Goal: Complete application form

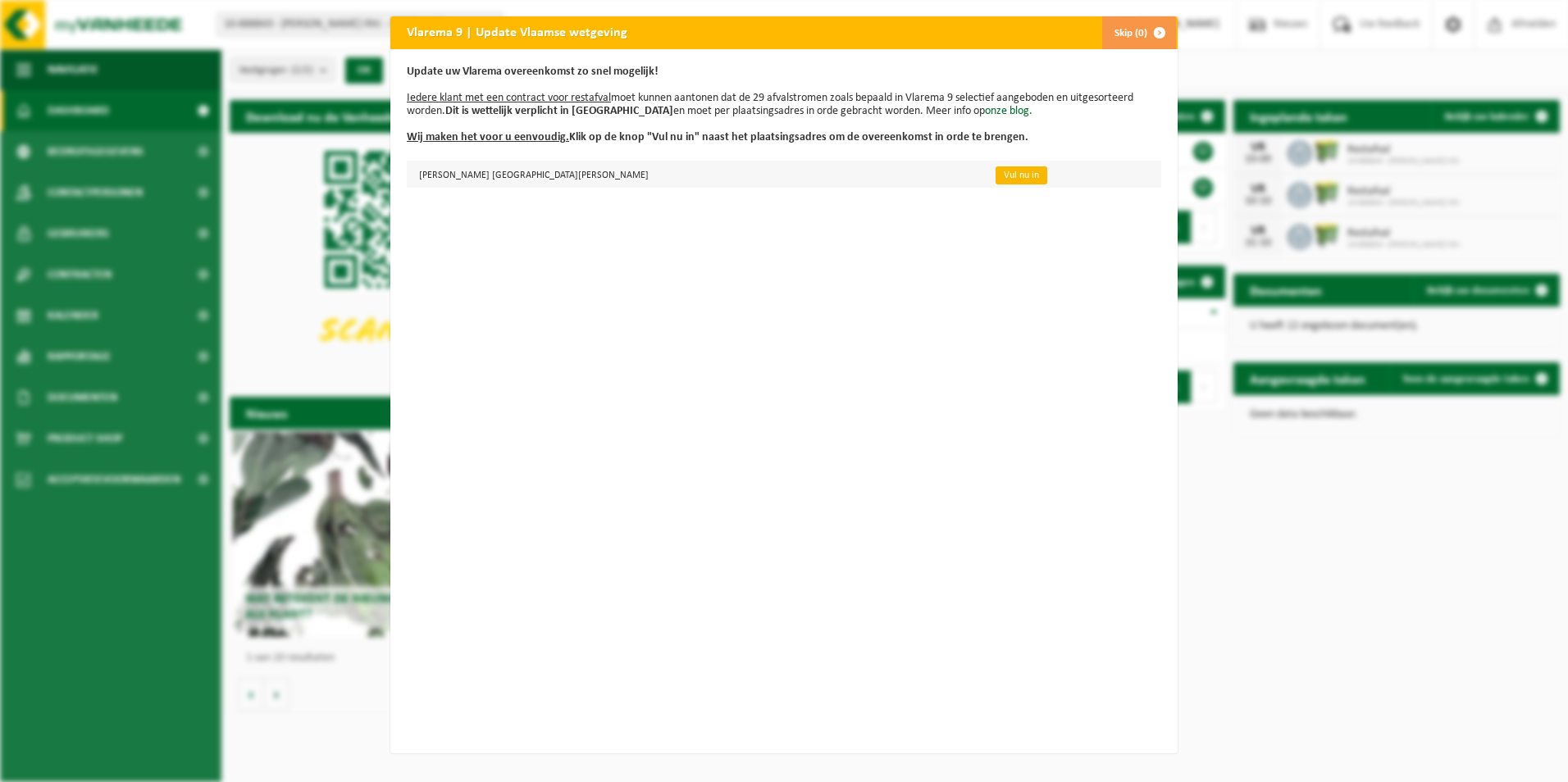
click at [1020, 173] on link "Vul nu in" at bounding box center [1022, 176] width 52 height 18
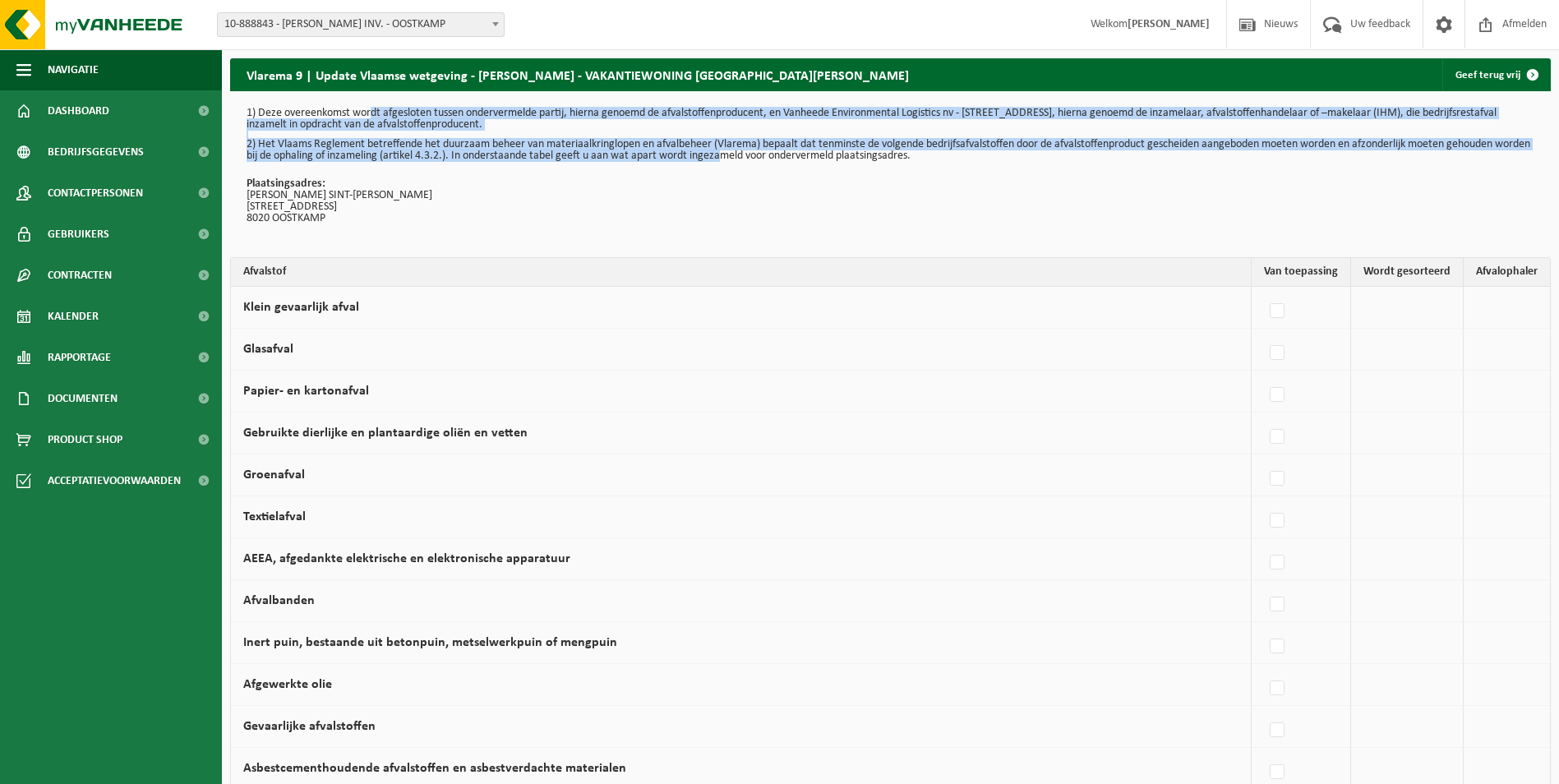
drag, startPoint x: 371, startPoint y: 116, endPoint x: 764, endPoint y: 154, distance: 394.8
click at [764, 154] on div "1) Deze overeenkomst wordt afgesloten tussen ondervermelde partij, hierna genoe…" at bounding box center [890, 174] width 1321 height 166
drag, startPoint x: 764, startPoint y: 154, endPoint x: 729, endPoint y: 153, distance: 35.0
click at [765, 154] on p "2) Het Vlaams Reglement betreffende het duurzaam beheer van materiaalkringlopen…" at bounding box center [890, 150] width 1288 height 23
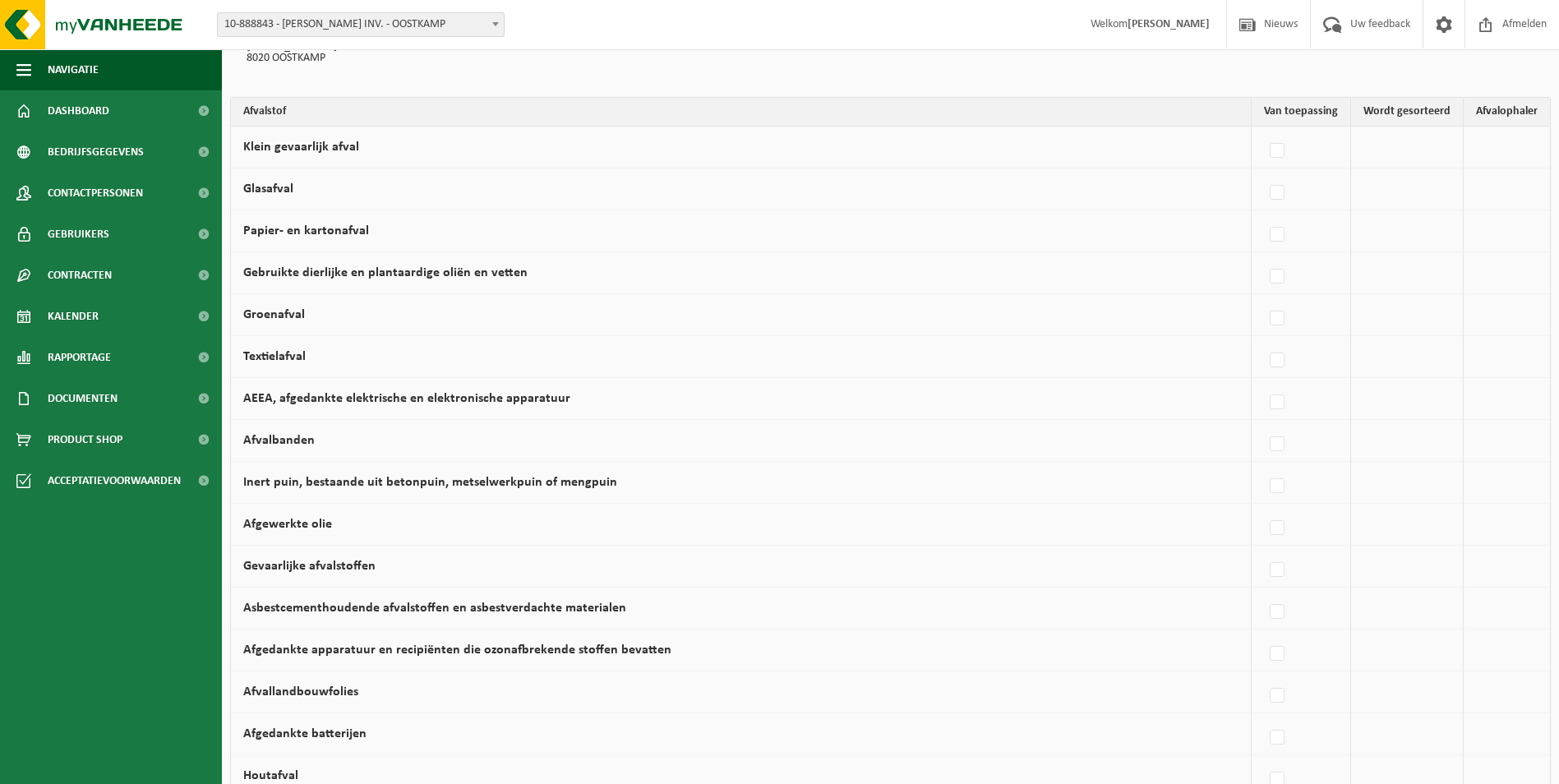
scroll to position [165, 0]
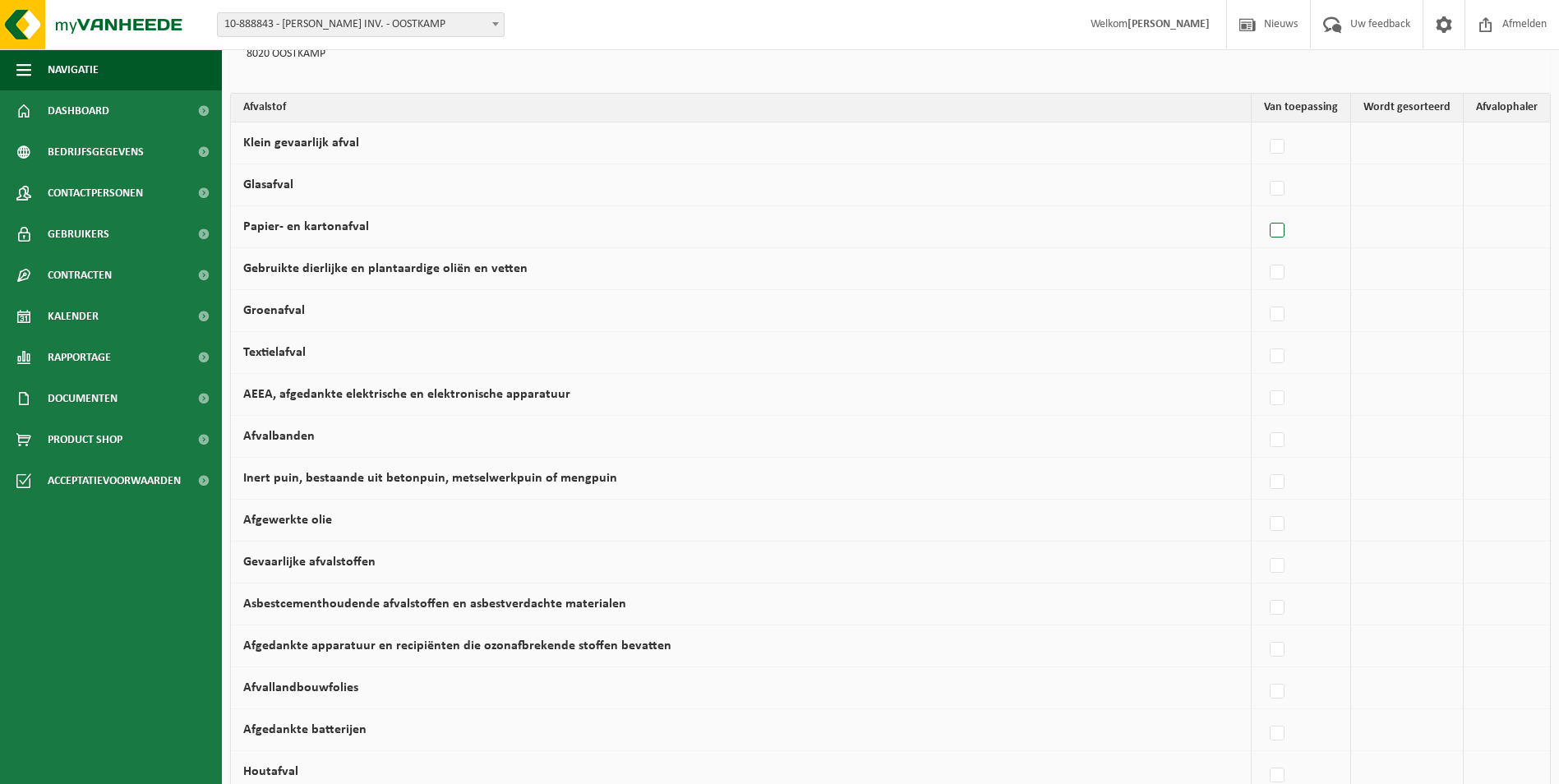
click at [1280, 230] on label at bounding box center [1278, 232] width 23 height 25
click at [1264, 211] on input "Papier- en kartonafval" at bounding box center [1263, 210] width 1 height 1
checkbox input "true"
click at [1134, 229] on label at bounding box center [1134, 232] width 23 height 25
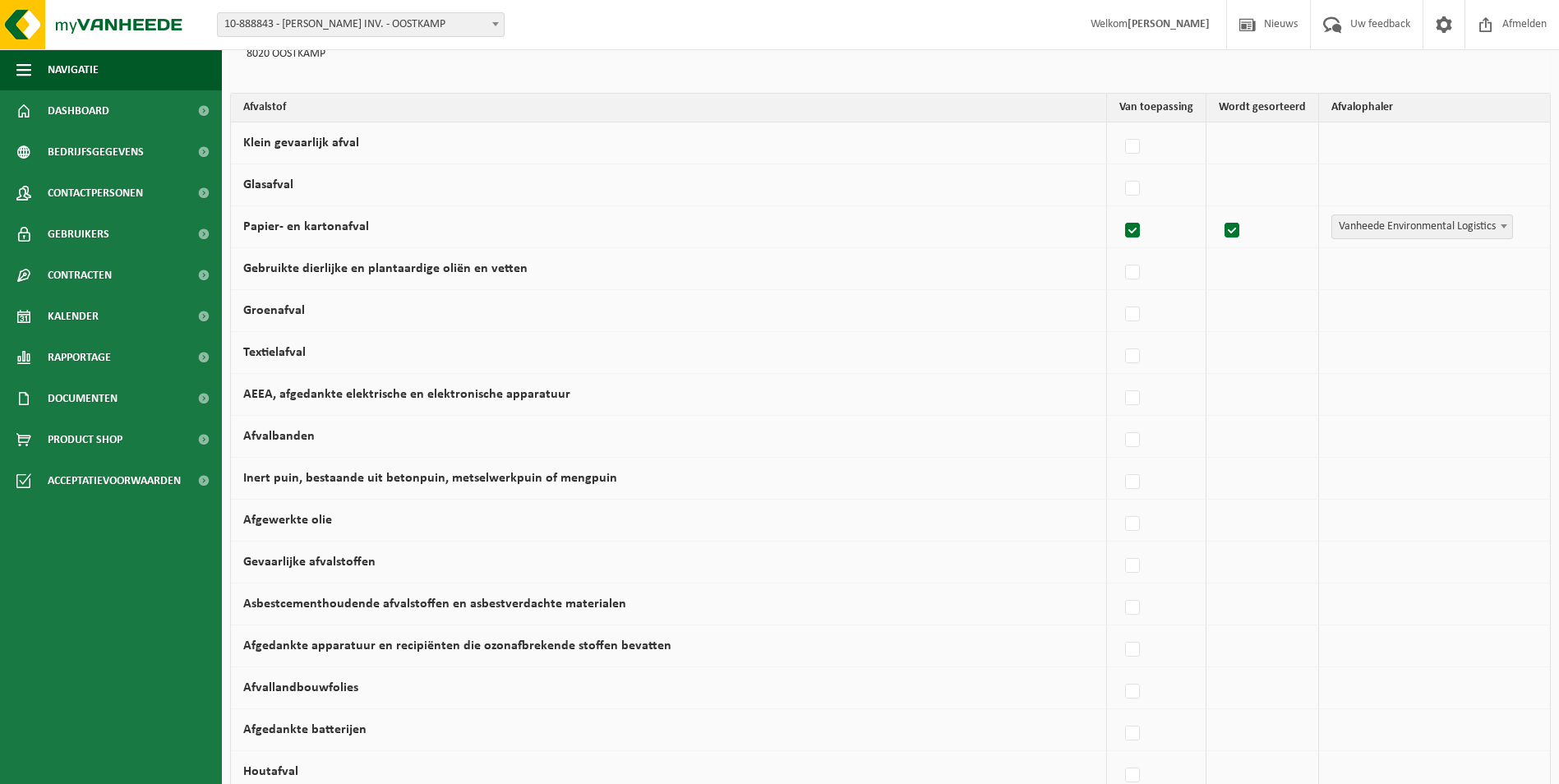
click at [1119, 211] on input "Papier- en kartonafval" at bounding box center [1118, 210] width 1 height 1
checkbox input "false"
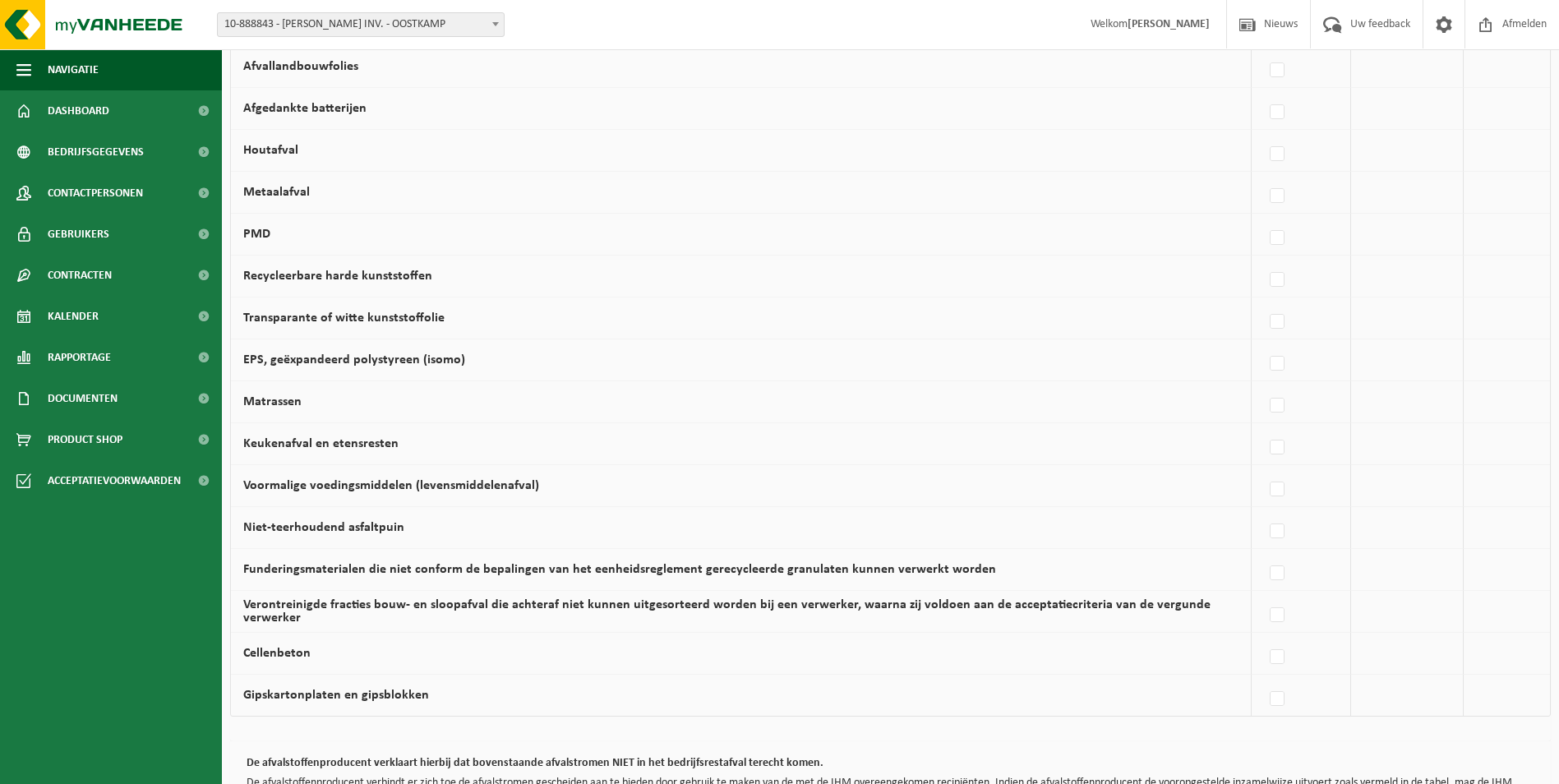
scroll to position [904, 0]
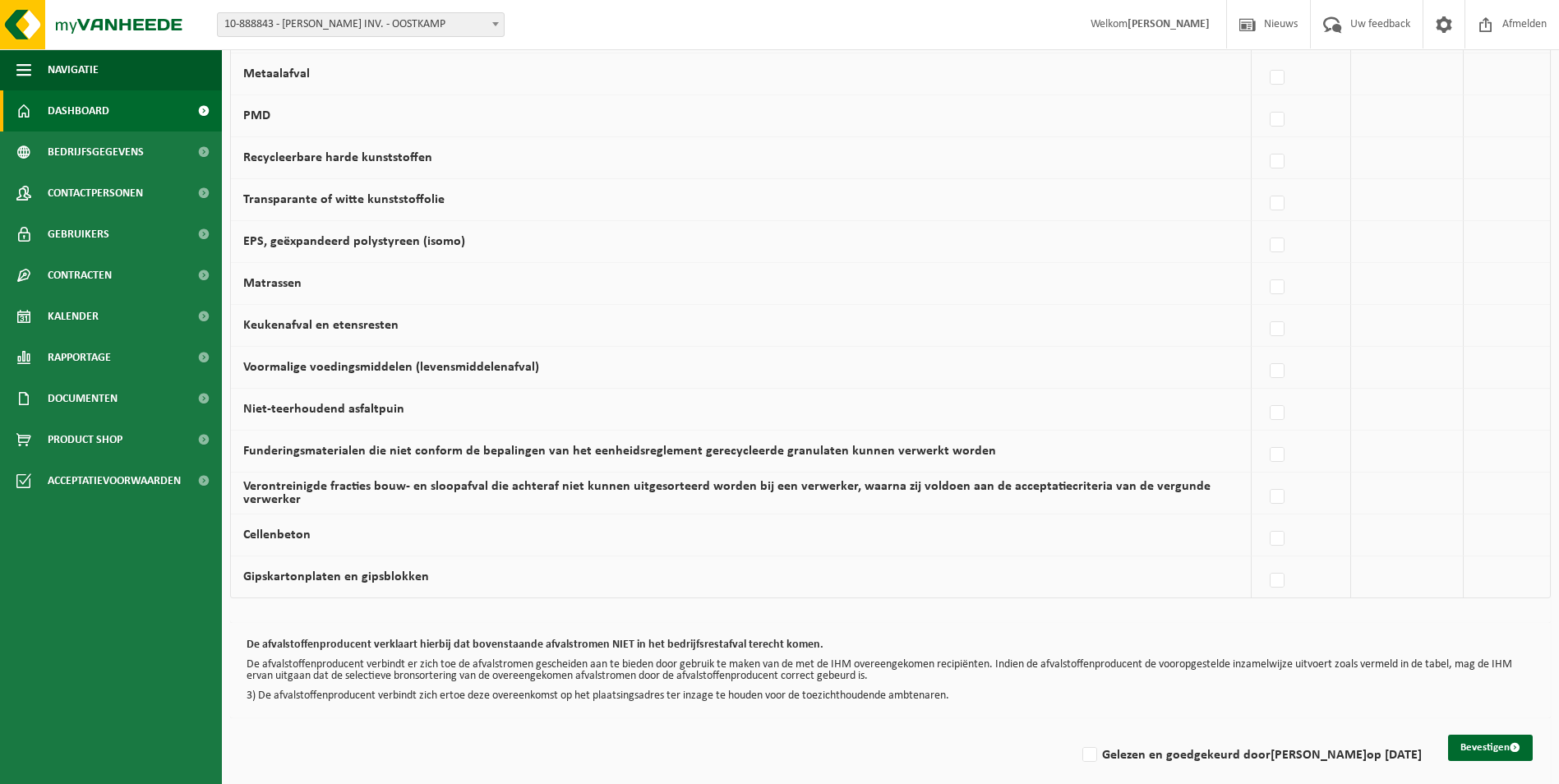
click at [119, 104] on link "Dashboard" at bounding box center [111, 110] width 222 height 41
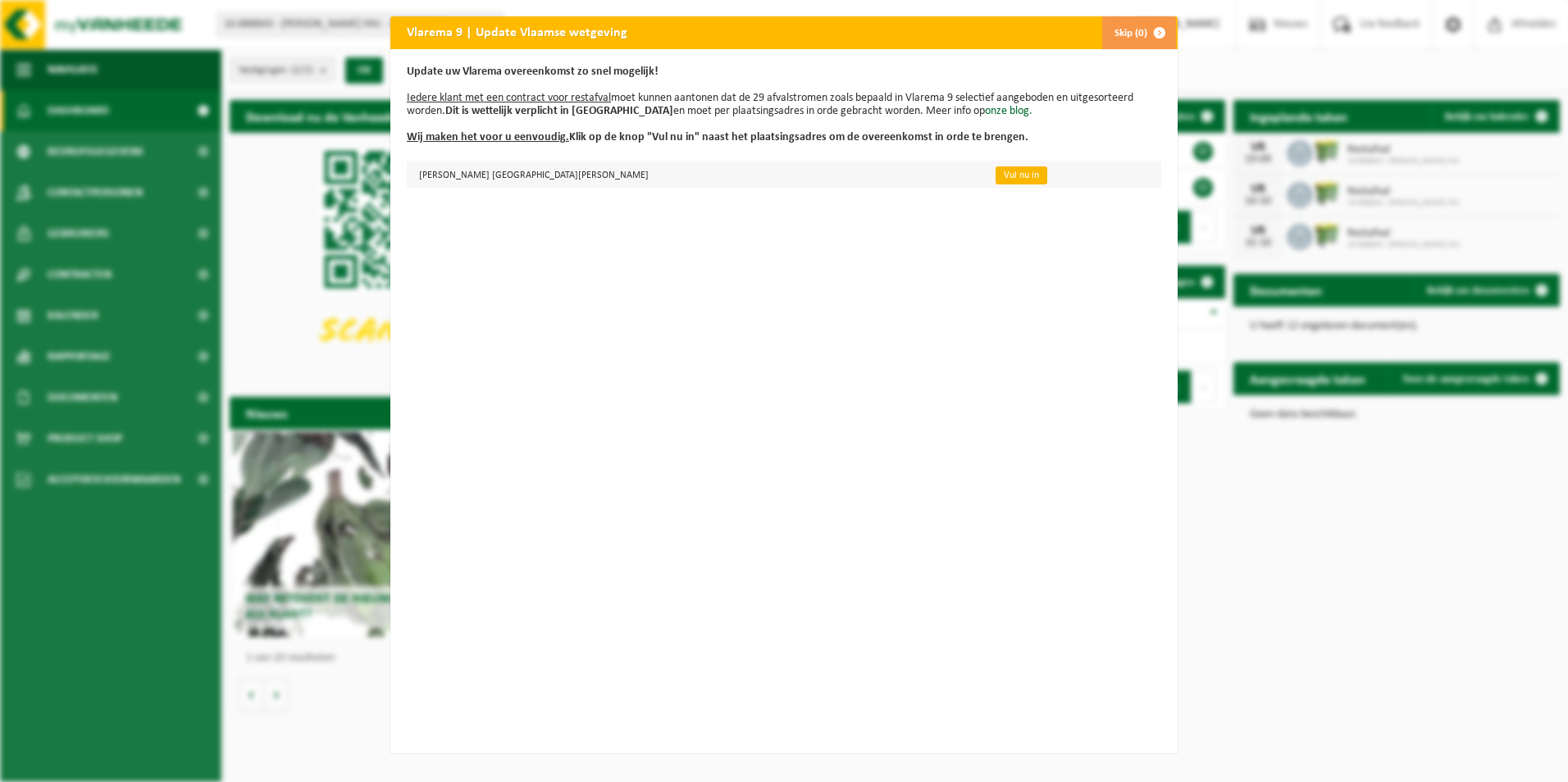
click at [1017, 171] on link "Vul nu in" at bounding box center [1022, 176] width 52 height 18
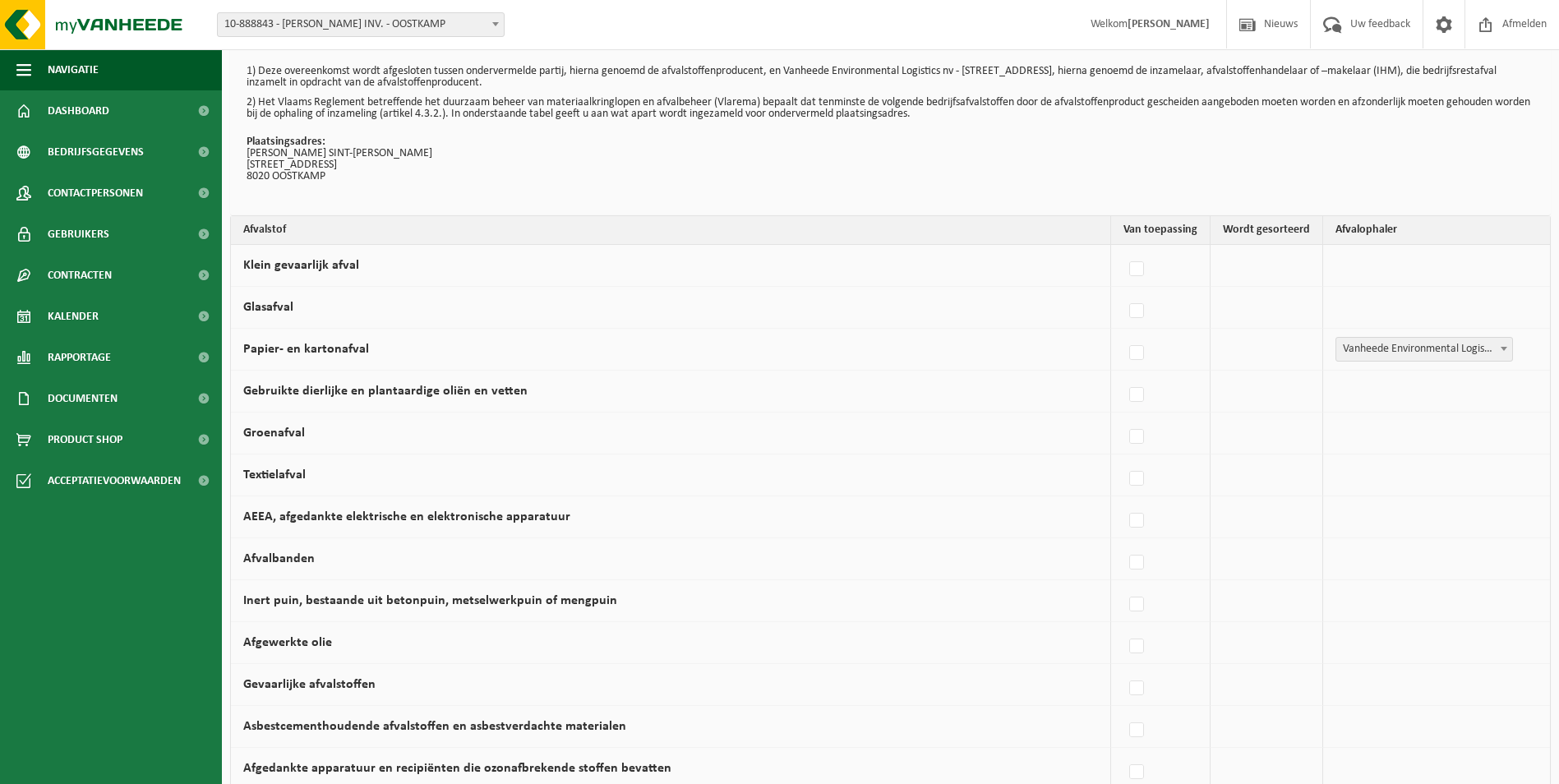
scroll to position [82, 0]
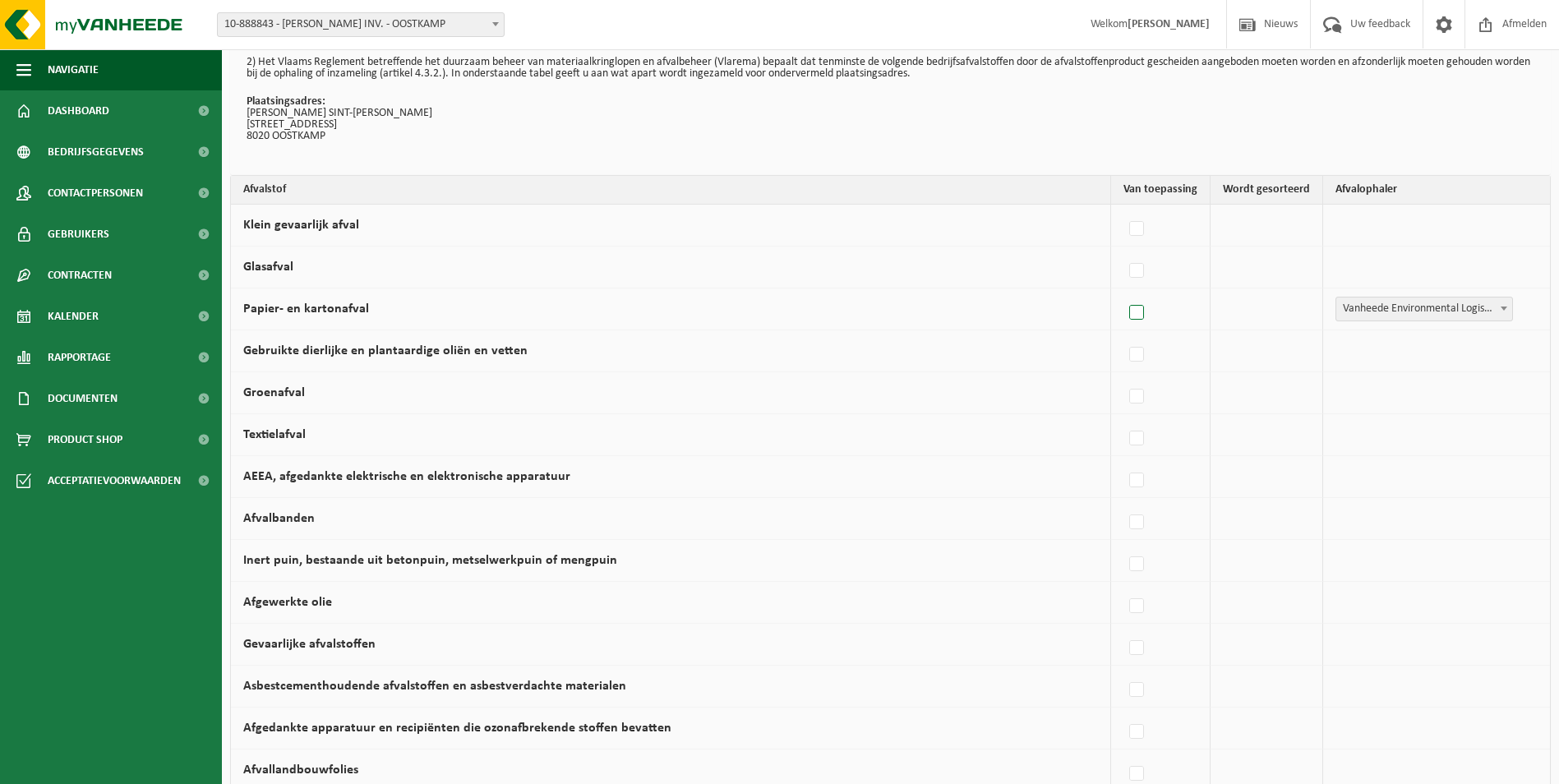
click at [1135, 313] on label at bounding box center [1138, 313] width 23 height 25
click at [1123, 293] on input "Papier- en kartonafval" at bounding box center [1123, 292] width 1 height 1
checkbox input "true"
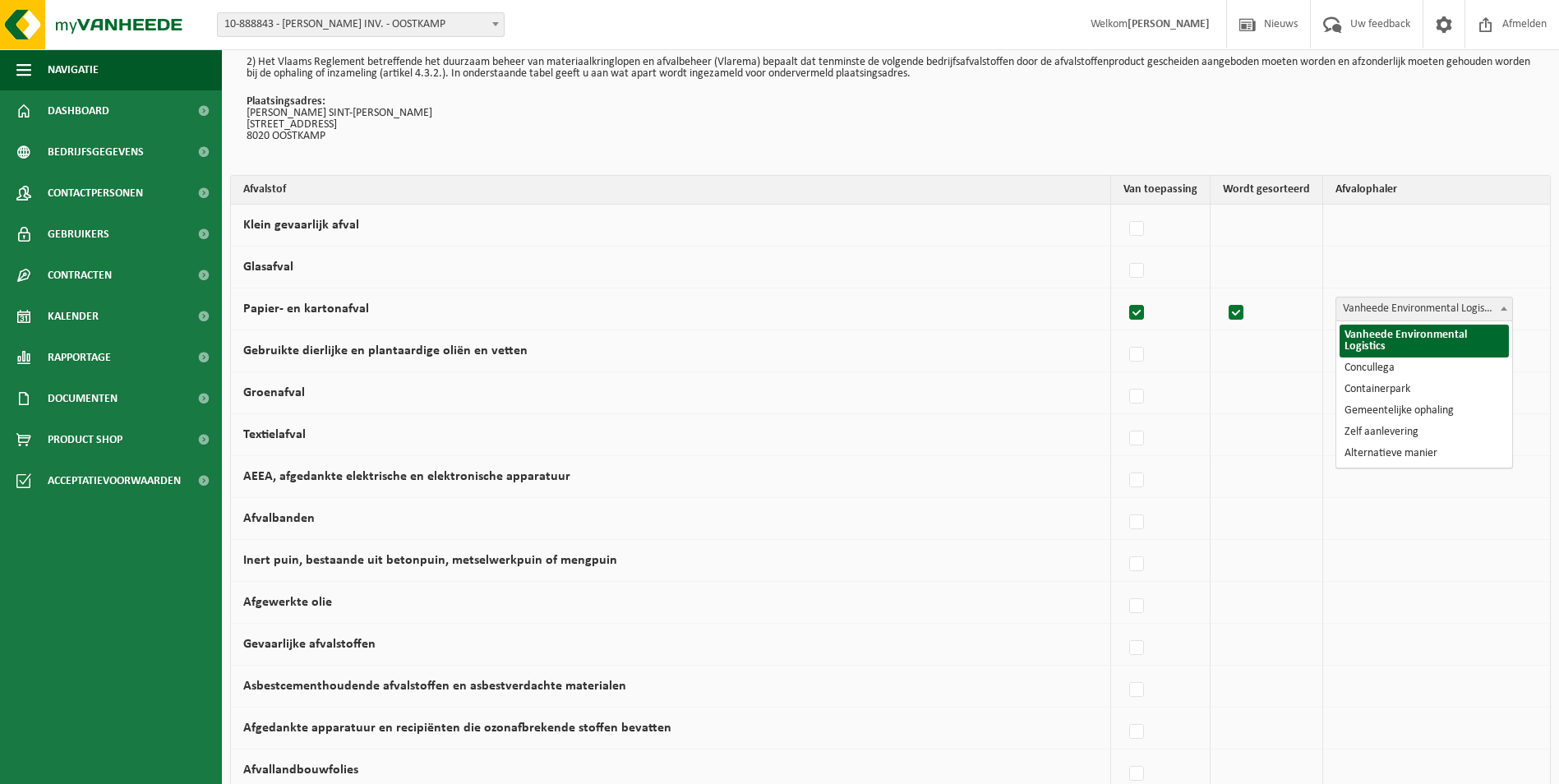
click at [1383, 308] on span "Vanheede Environmental Logistics" at bounding box center [1424, 309] width 176 height 23
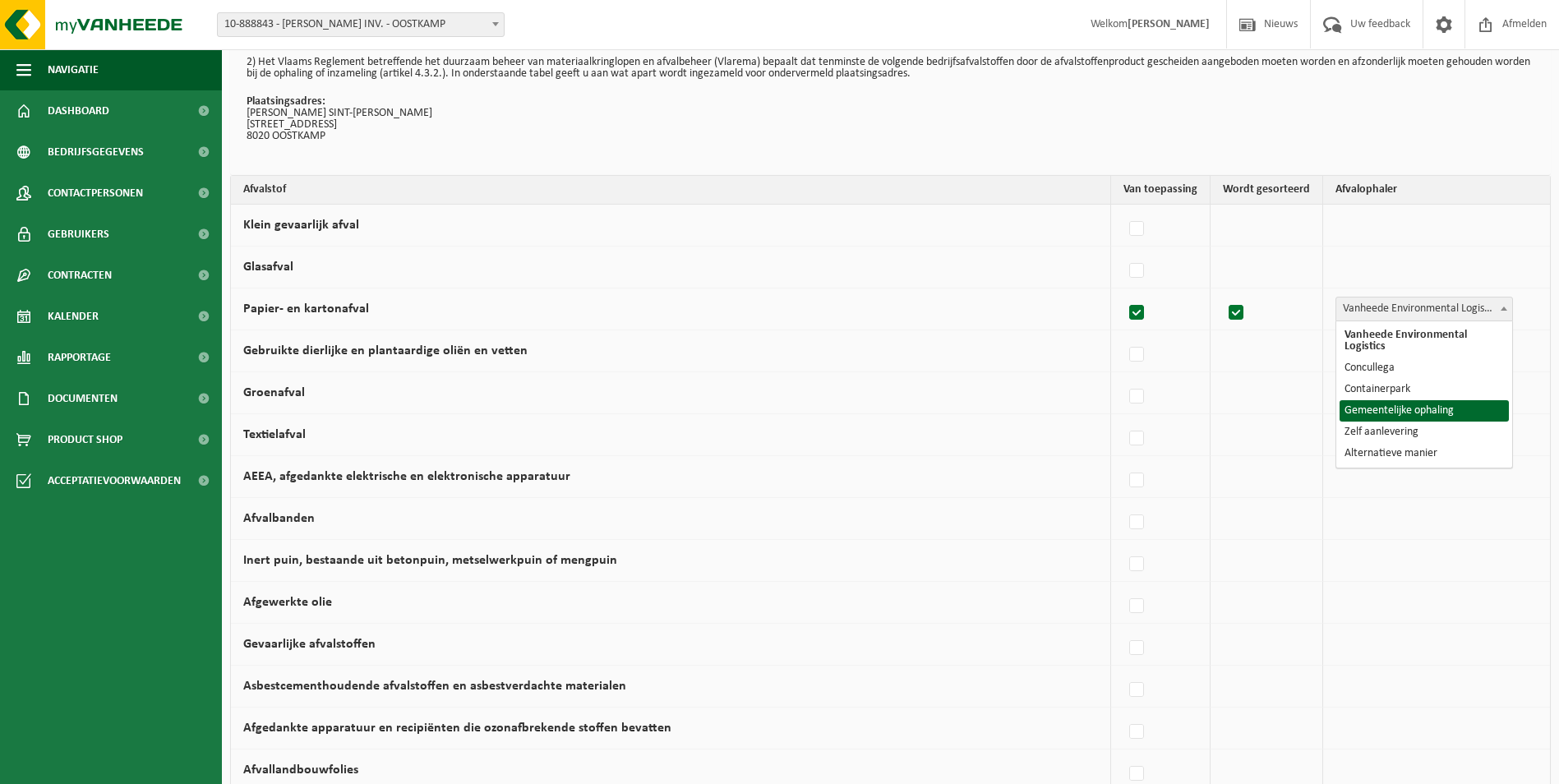
select select "Gemeentelijke ophaling"
click at [1144, 397] on label at bounding box center [1138, 397] width 23 height 25
click at [1123, 376] on input "Groenafval" at bounding box center [1123, 375] width 1 height 1
checkbox input "true"
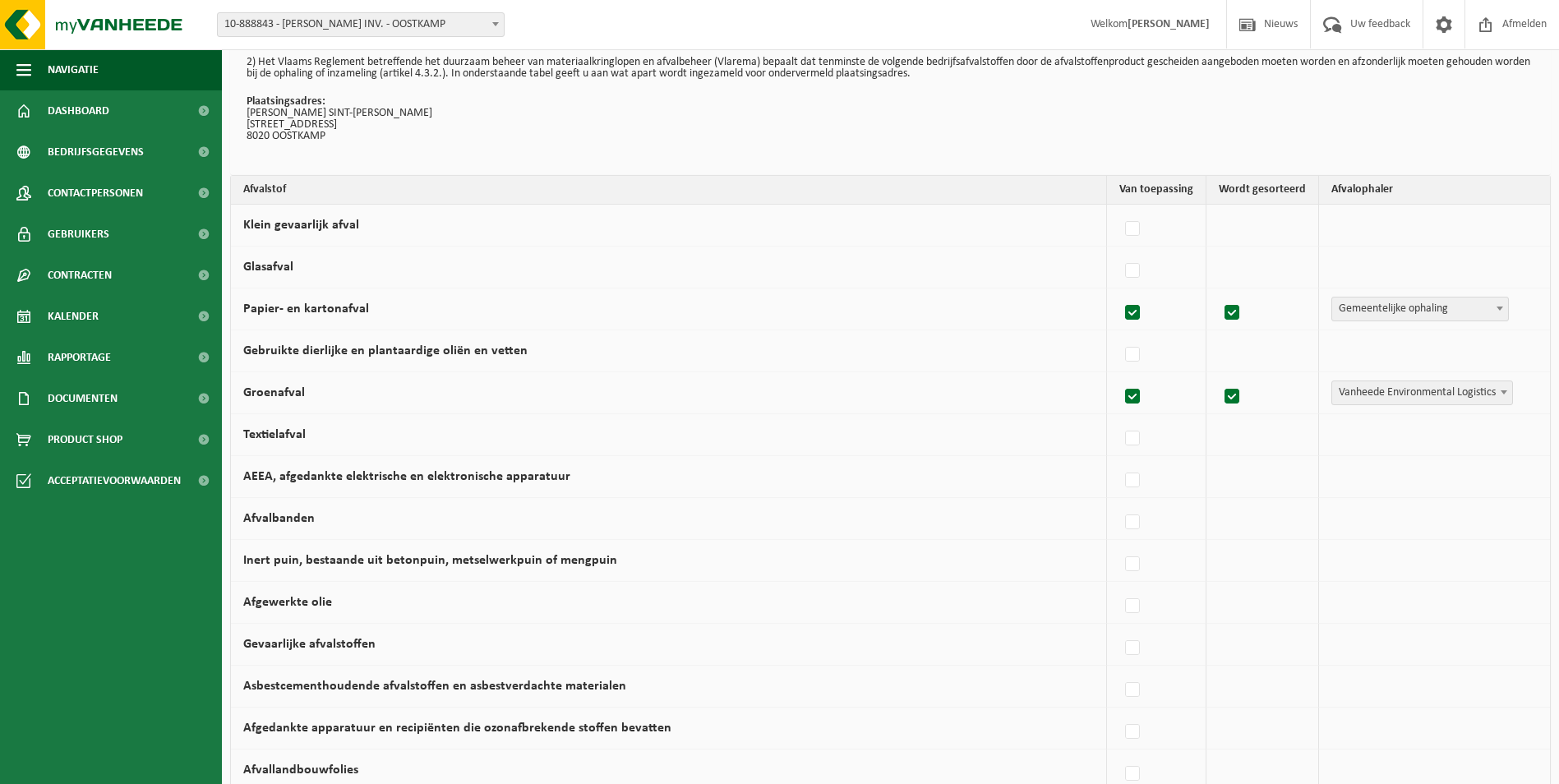
click at [1383, 394] on span "Vanheede Environmental Logistics" at bounding box center [1422, 393] width 180 height 23
select select "Zelf aanlevering"
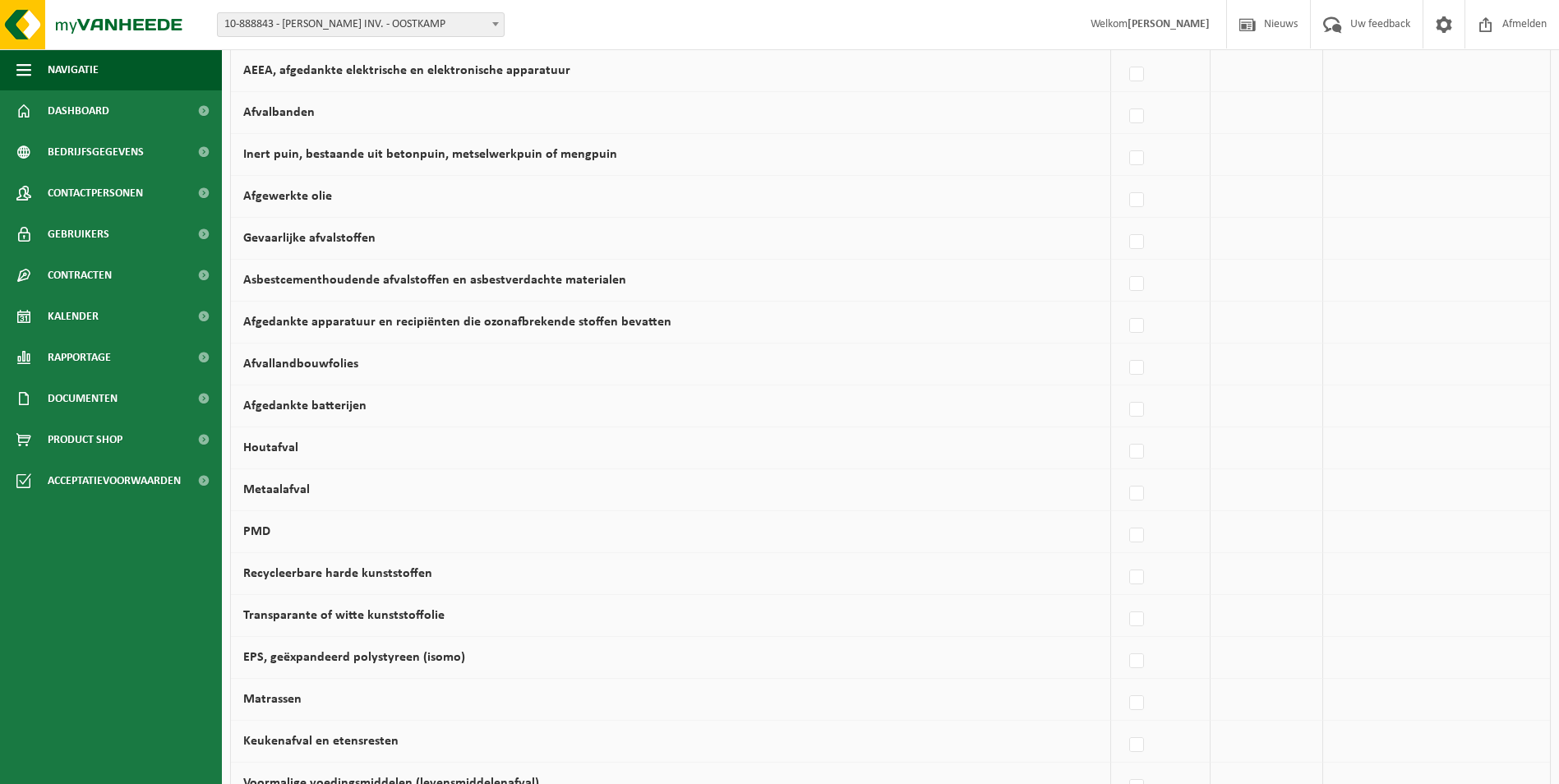
scroll to position [493, 0]
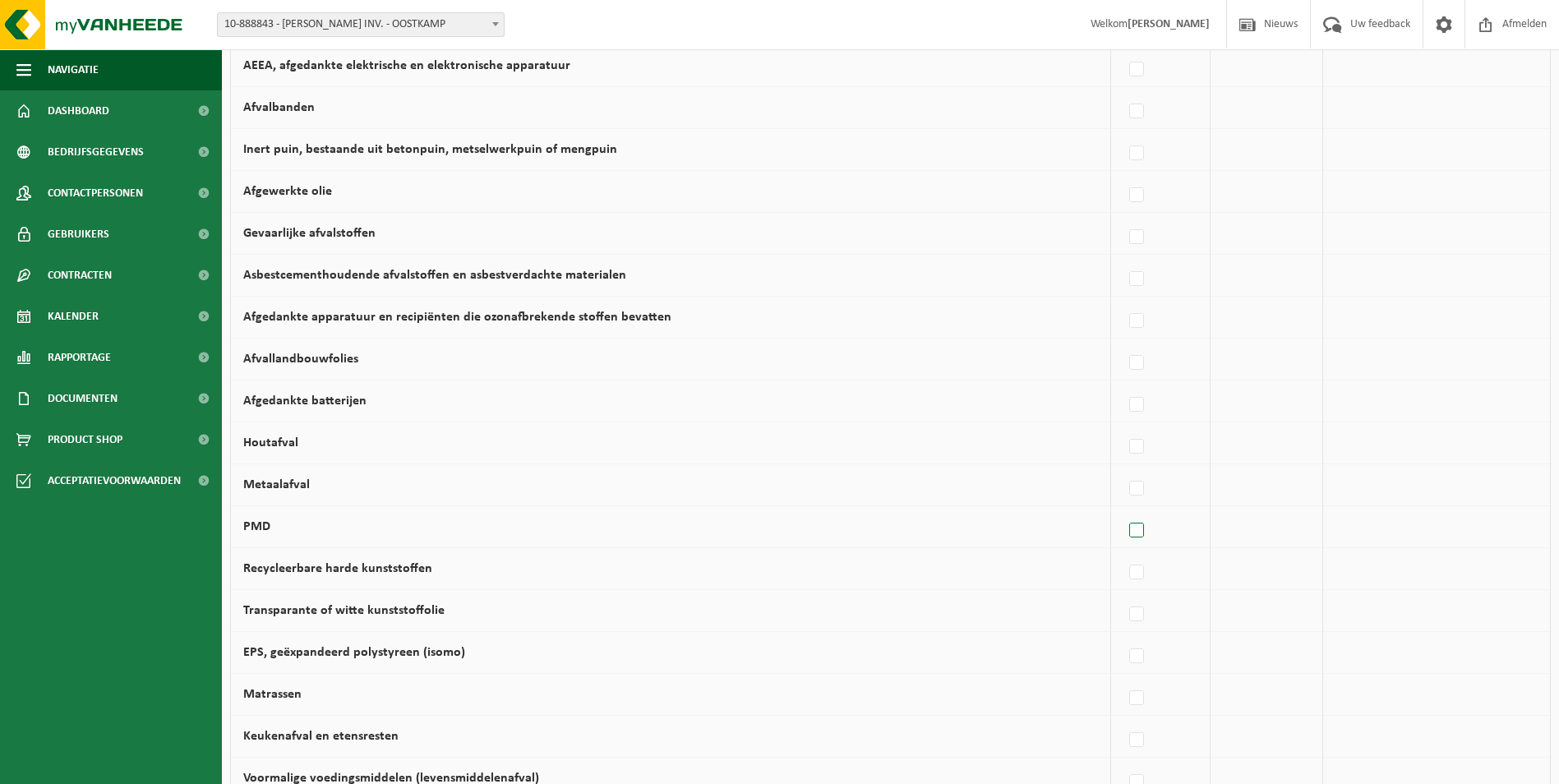
click at [1148, 526] on label at bounding box center [1138, 532] width 23 height 25
click at [1123, 511] on input "PMD" at bounding box center [1123, 510] width 1 height 1
checkbox input "true"
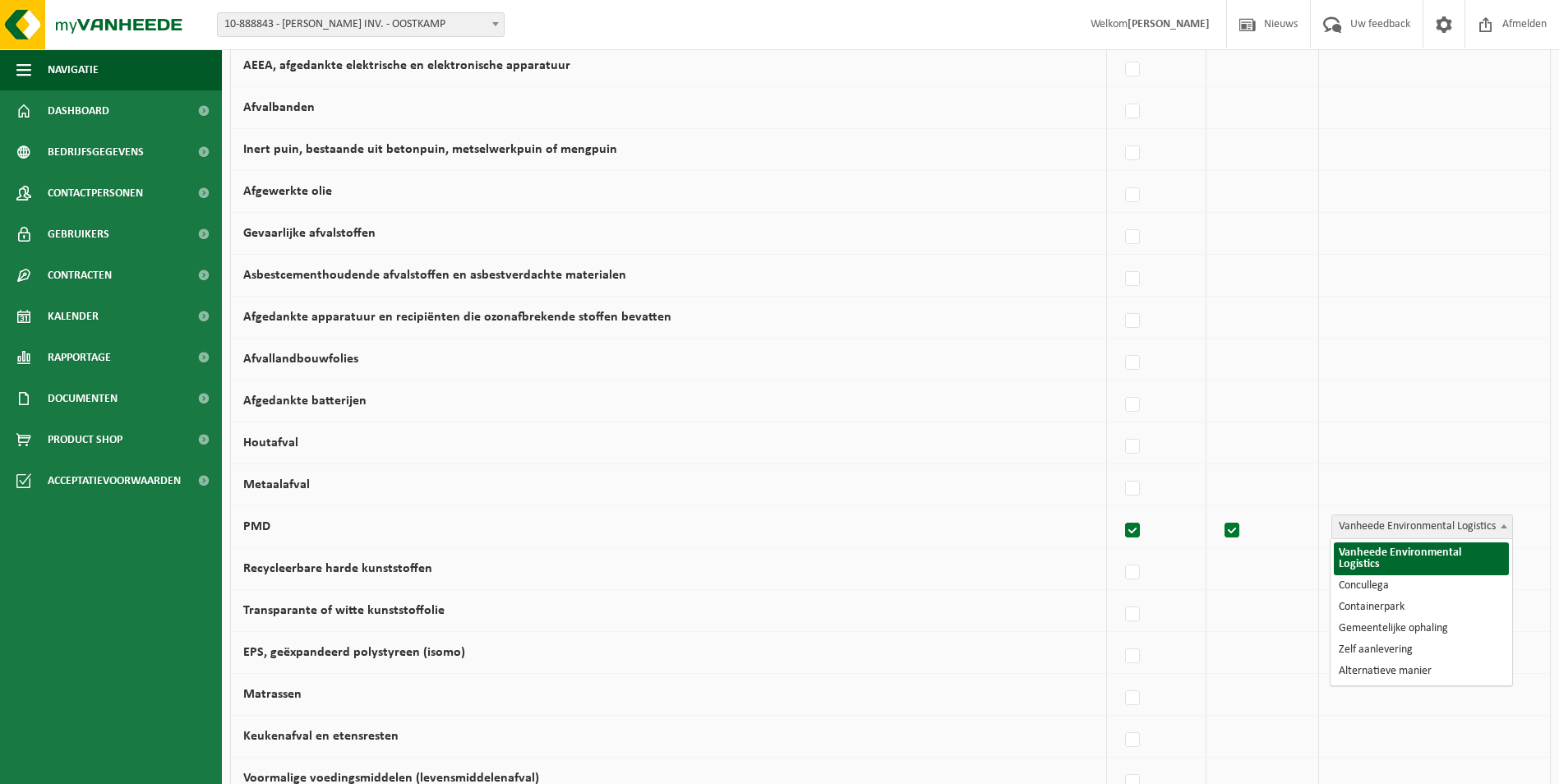
click at [1393, 527] on span "Vanheede Environmental Logistics" at bounding box center [1422, 527] width 180 height 23
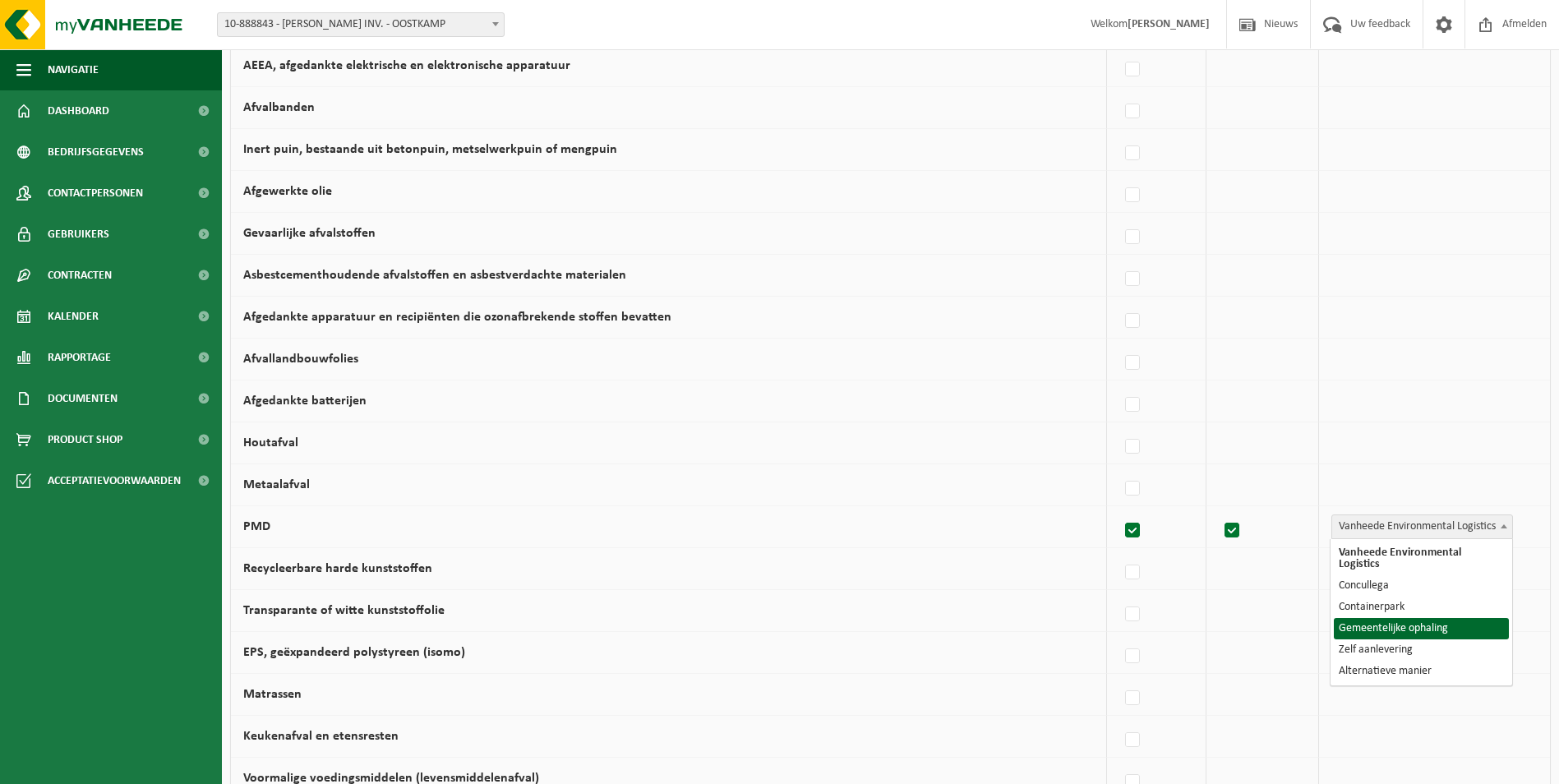
select select "Gemeentelijke ophaling"
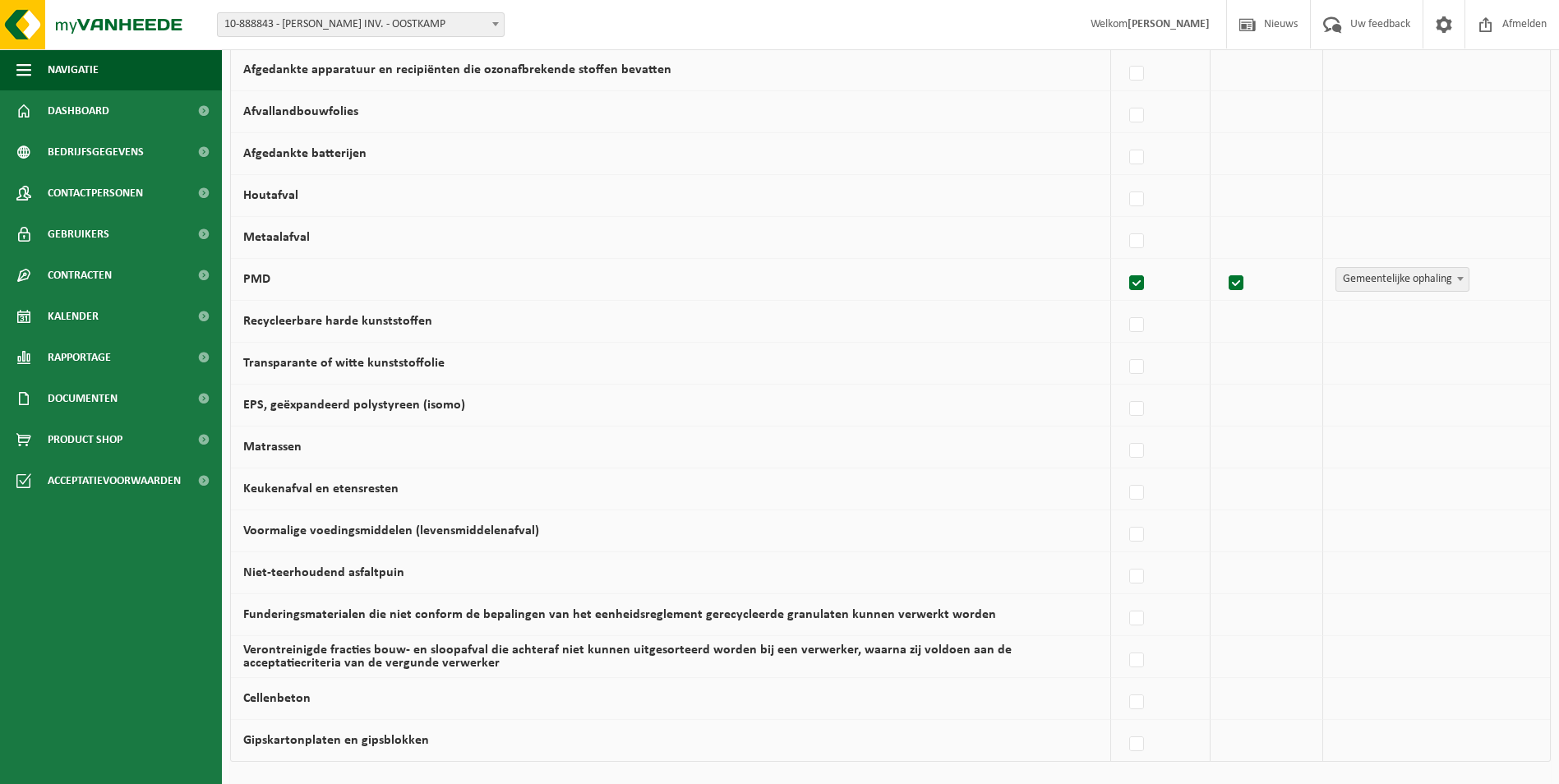
scroll to position [920, 0]
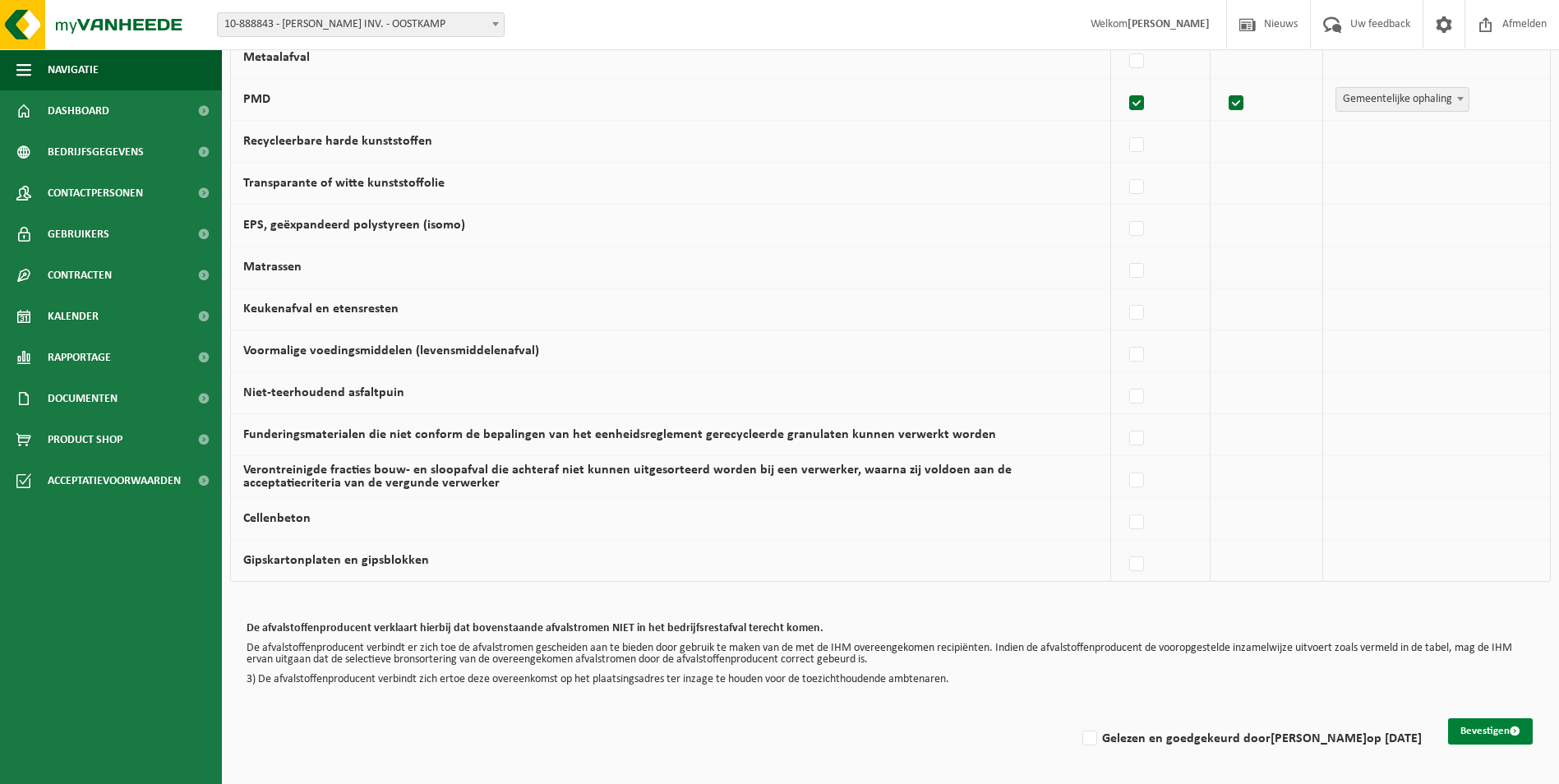
click at [1499, 731] on button "Bevestigen" at bounding box center [1490, 731] width 84 height 26
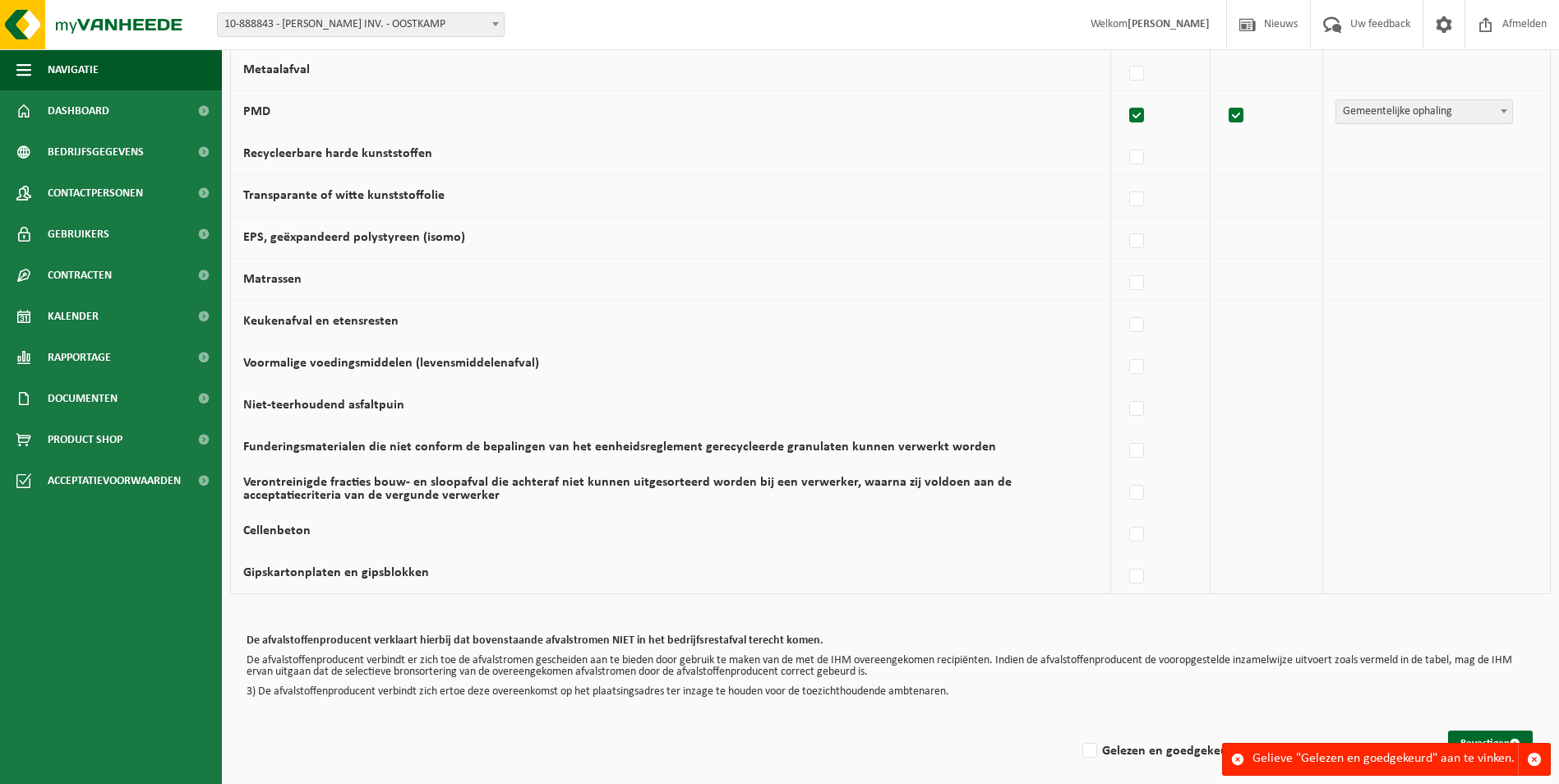
scroll to position [920, 0]
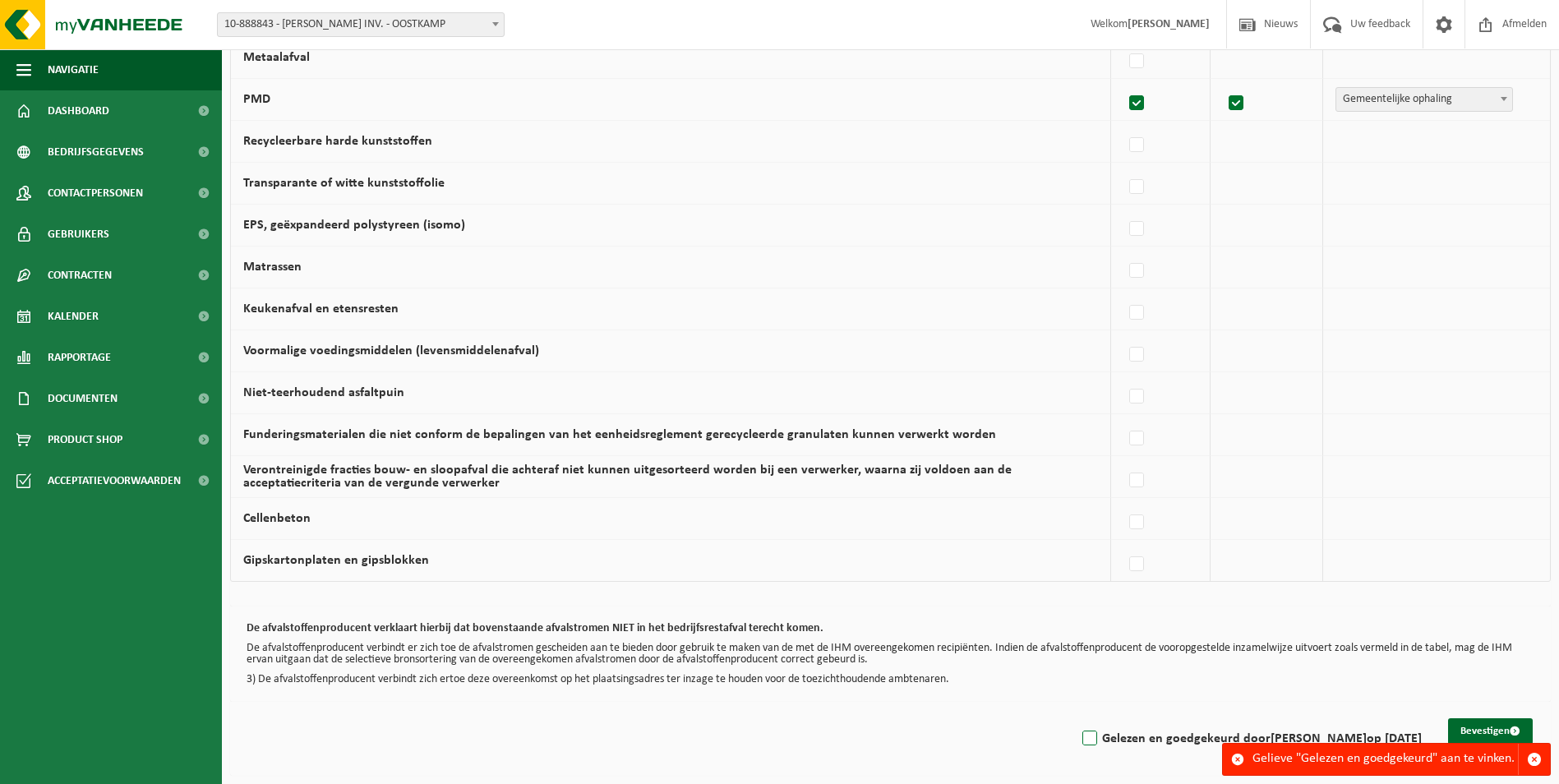
click at [1089, 743] on label "Gelezen en goedgekeurd door [PERSON_NAME] op [DATE]" at bounding box center [1251, 739] width 343 height 25
click at [1077, 718] on input "Gelezen en goedgekeurd door [PERSON_NAME] op [DATE]" at bounding box center [1076, 718] width 1 height 1
checkbox input "true"
click at [1487, 727] on button "Bevestigen" at bounding box center [1490, 731] width 84 height 26
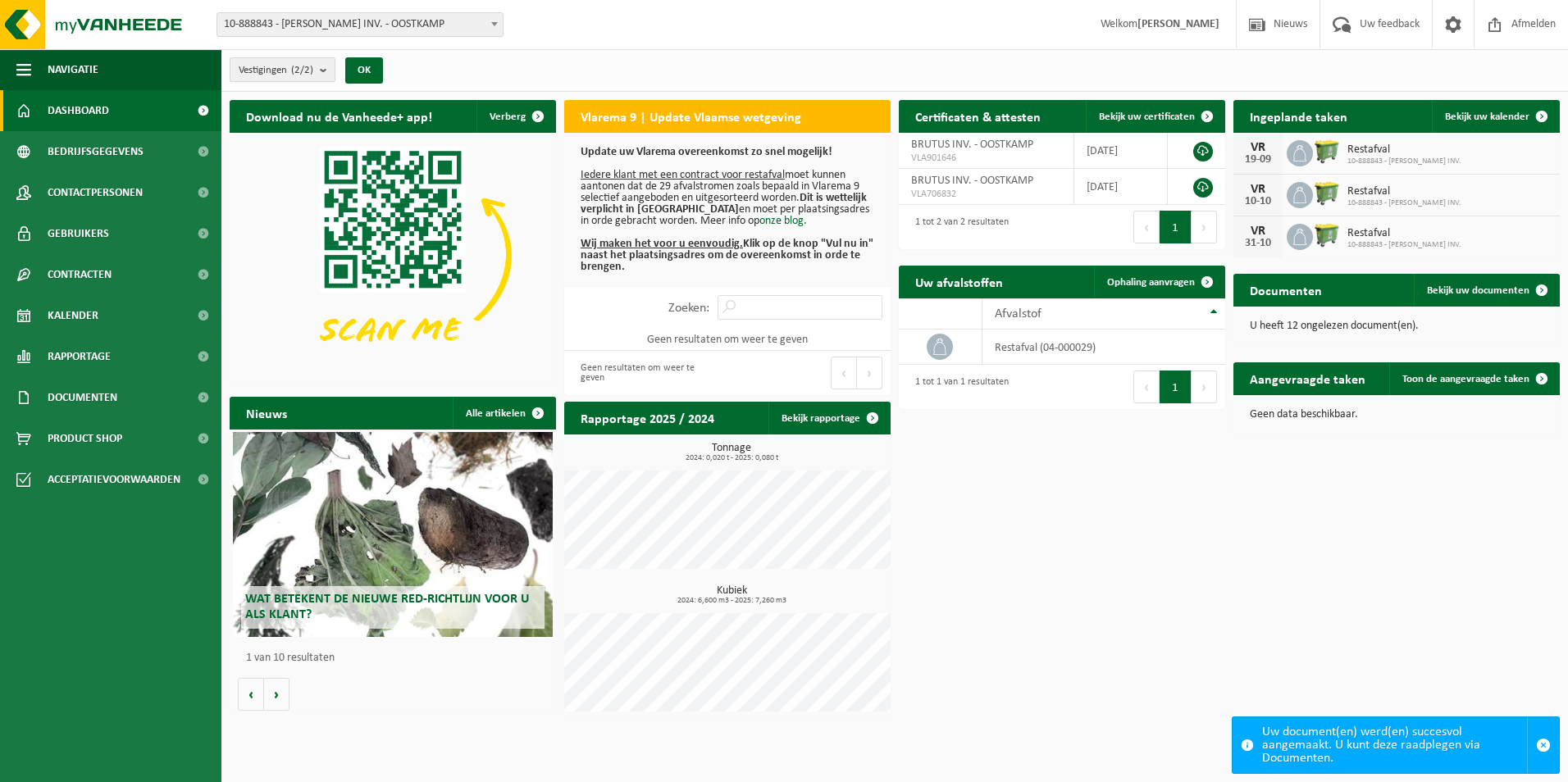
click at [319, 68] on button "Vestigingen (2/2)" at bounding box center [282, 70] width 106 height 25
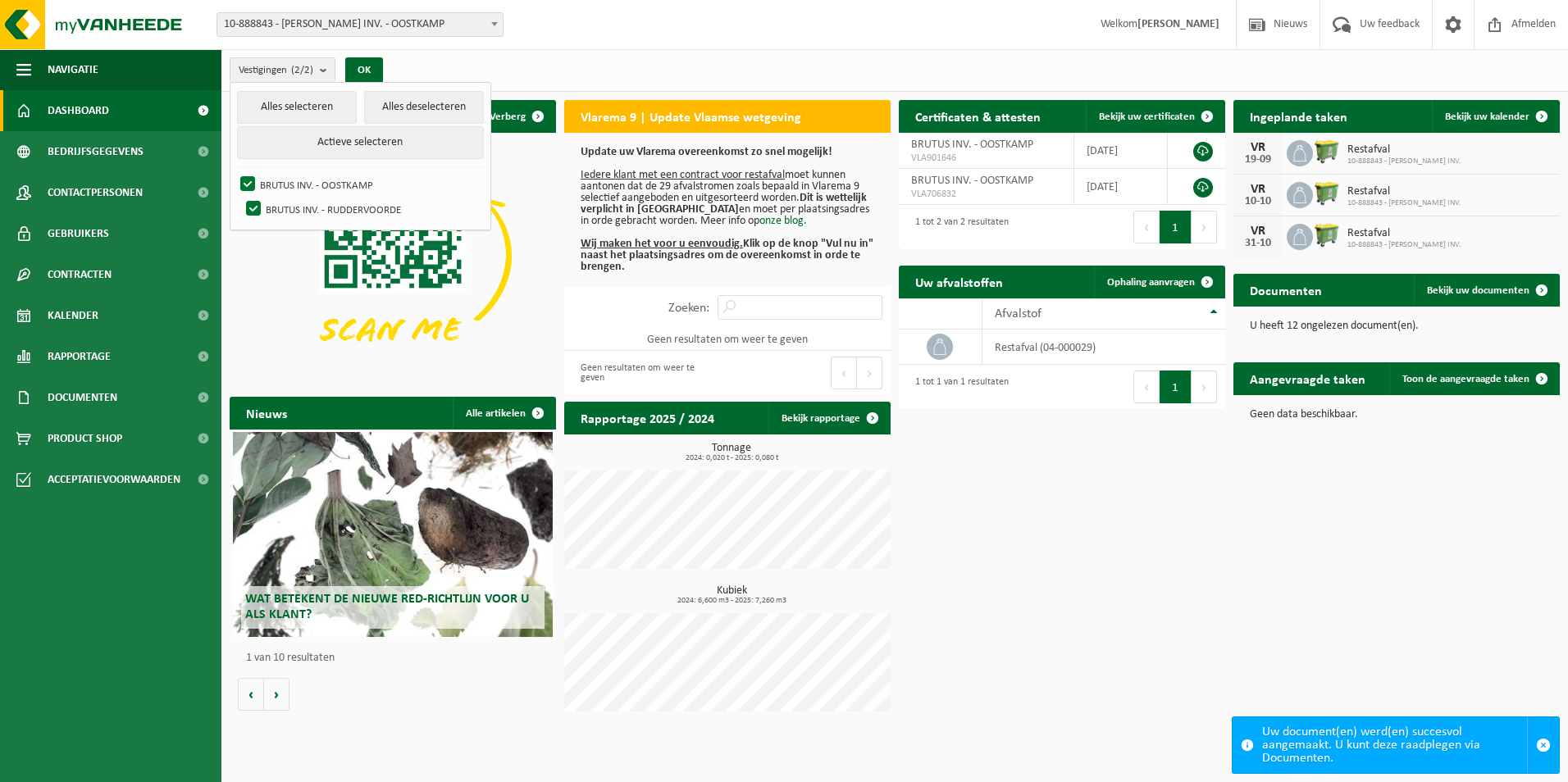
click at [116, 112] on link "Dashboard" at bounding box center [111, 110] width 222 height 41
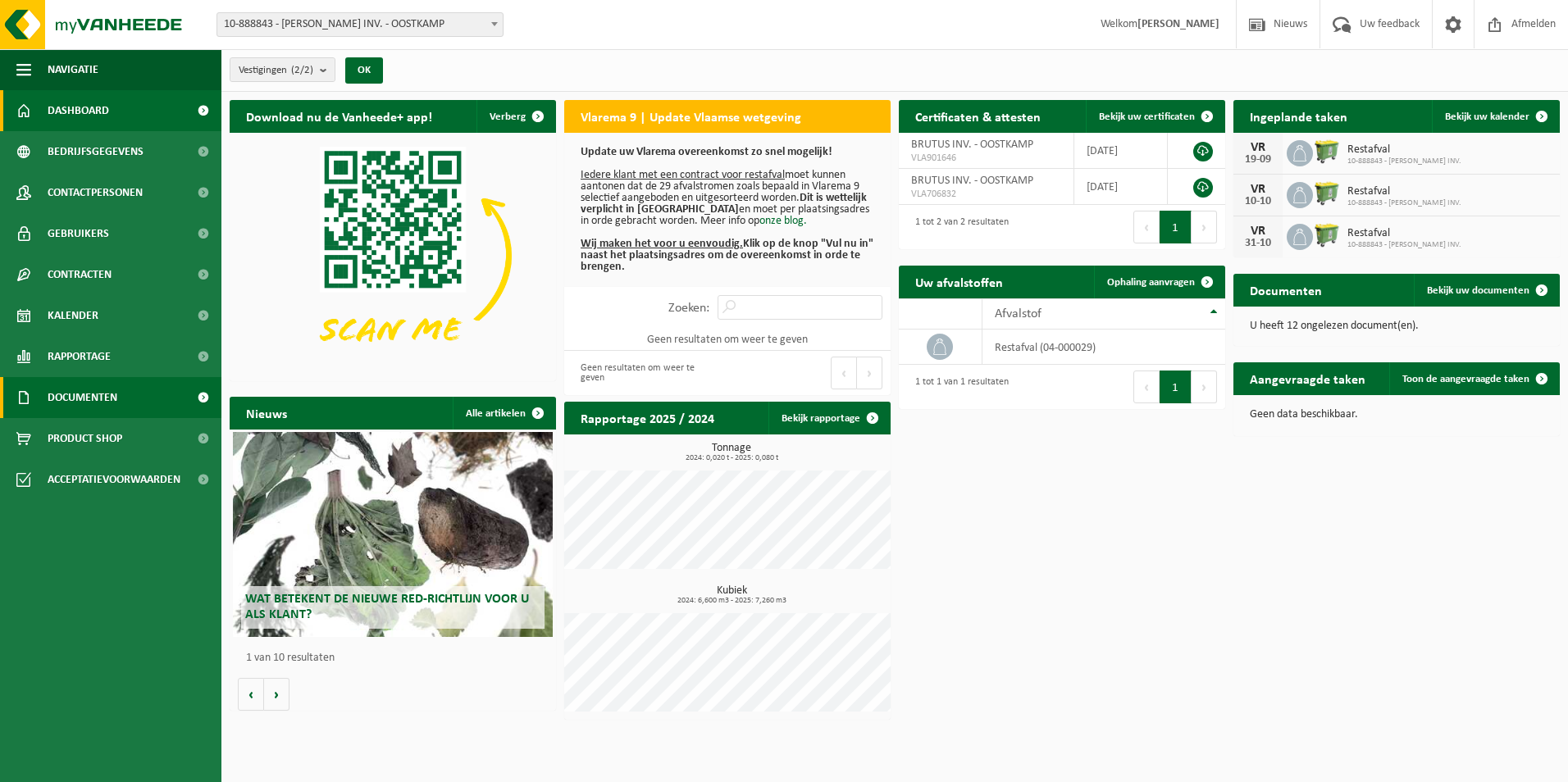
click at [110, 395] on span "Documenten" at bounding box center [83, 397] width 70 height 41
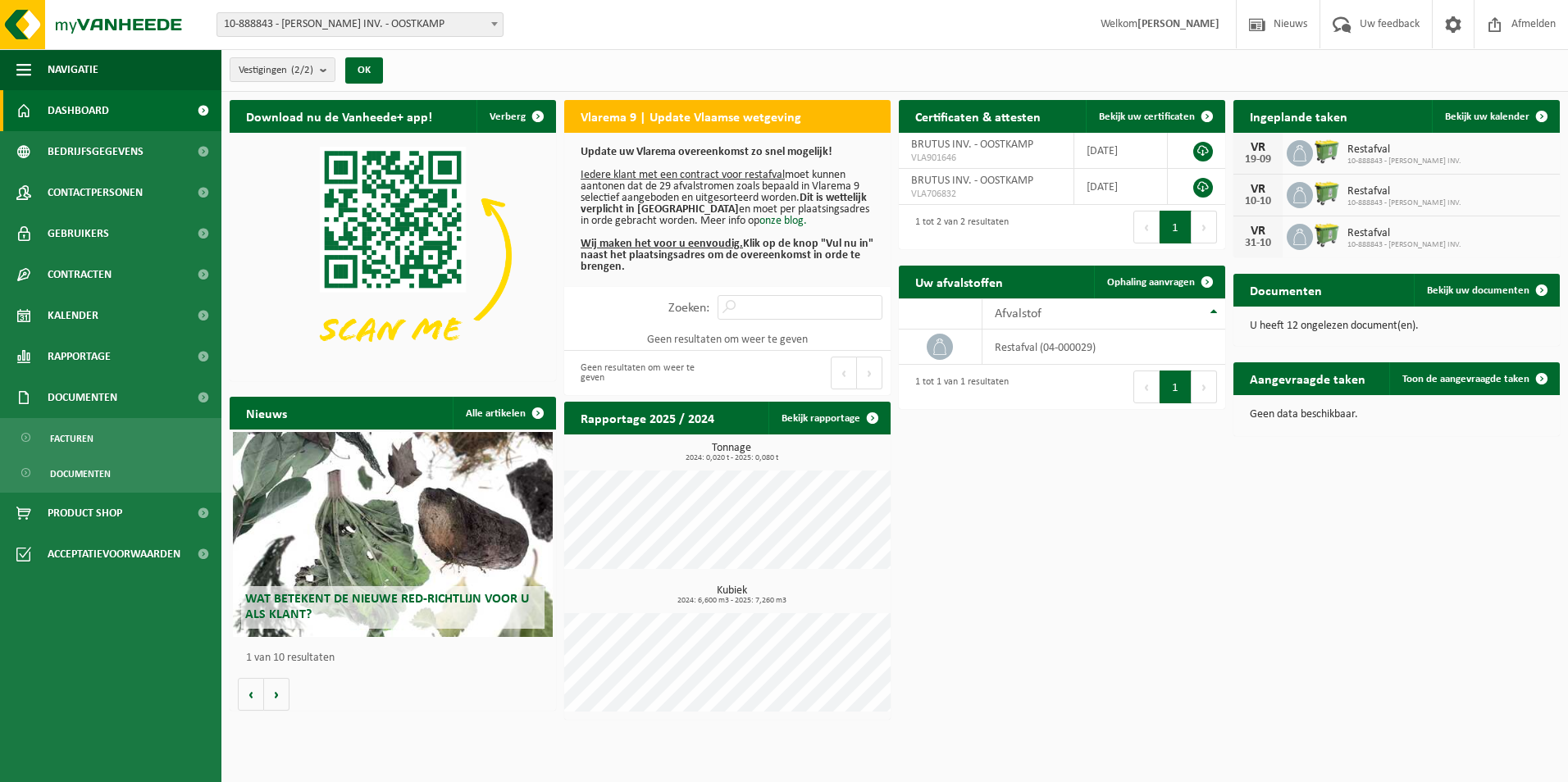
click at [74, 419] on ul "Facturen Documenten" at bounding box center [111, 455] width 222 height 74
click at [74, 434] on span "Facturen" at bounding box center [72, 438] width 43 height 31
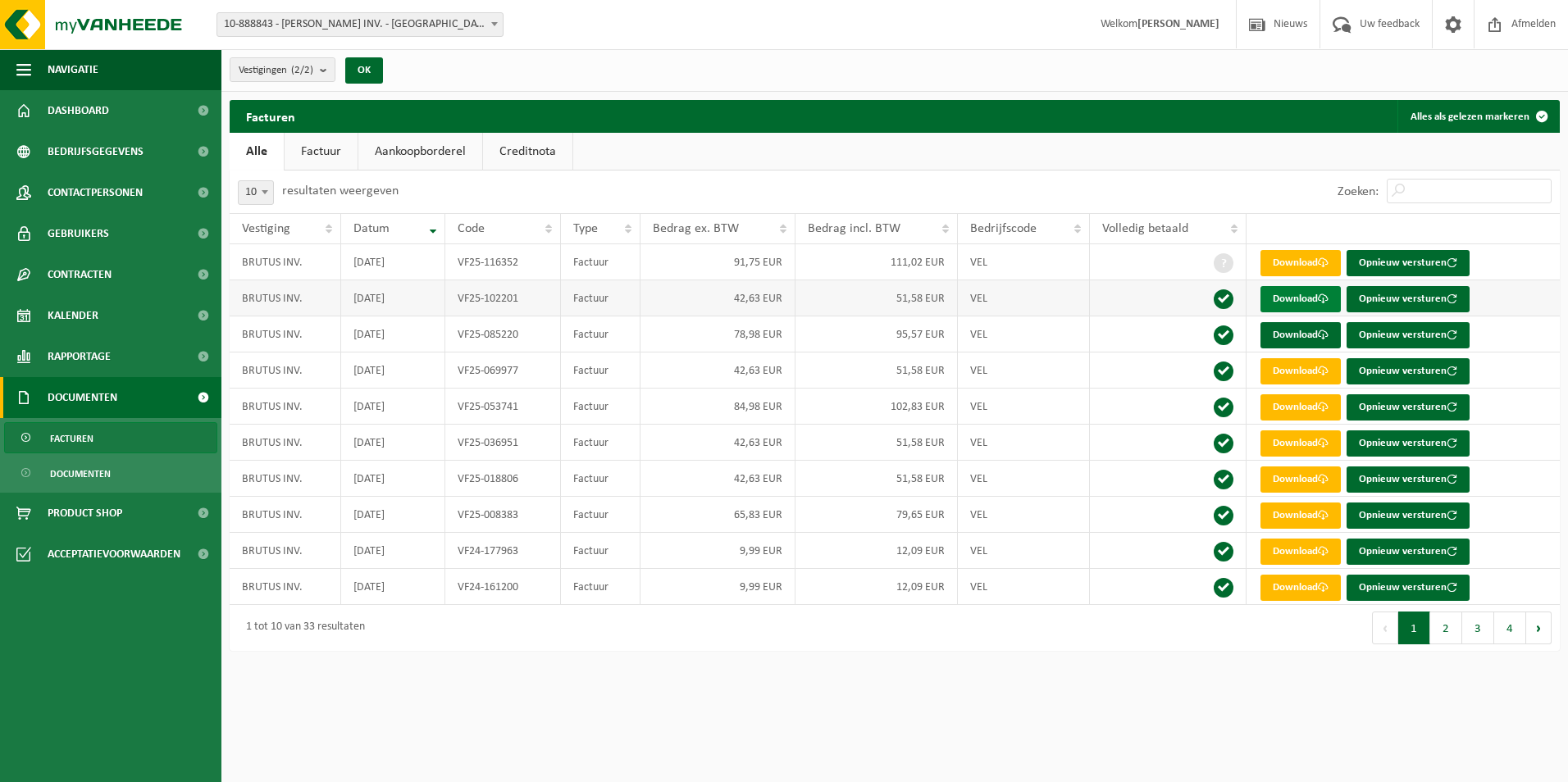
click at [1281, 298] on link "Download" at bounding box center [1300, 298] width 80 height 26
click at [1303, 328] on link "Download" at bounding box center [1300, 334] width 80 height 26
